Goal: Task Accomplishment & Management: Complete application form

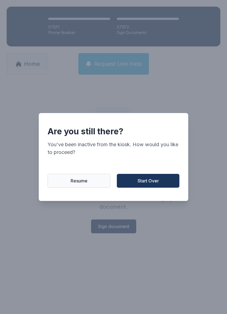
click at [155, 184] on span "Start Over" at bounding box center [148, 181] width 21 height 7
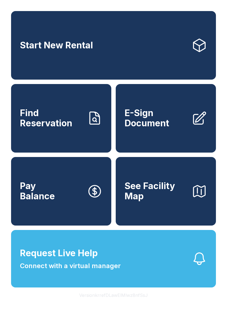
click at [166, 128] on span "E-Sign Document" at bounding box center [156, 118] width 63 height 20
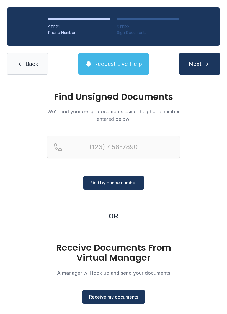
click at [111, 295] on span "Receive my documents" at bounding box center [113, 297] width 49 height 7
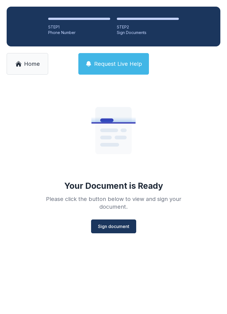
click at [120, 225] on span "Sign document" at bounding box center [113, 226] width 31 height 7
click at [28, 66] on span "Home" at bounding box center [32, 64] width 16 height 8
